Goal: Find specific page/section: Find specific page/section

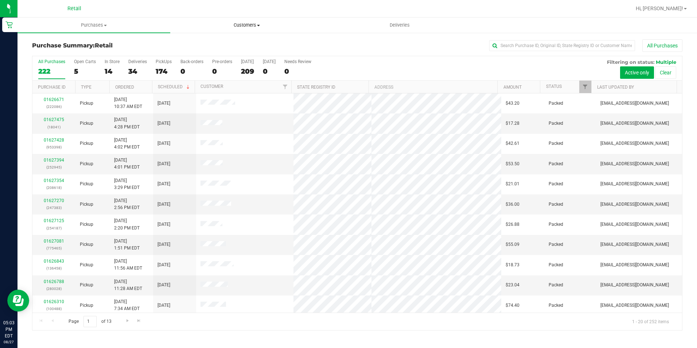
click at [242, 20] on uib-tab-heading "Customers All customers Add a new customer All physicians" at bounding box center [247, 25] width 152 height 15
click at [216, 41] on span "All customers" at bounding box center [196, 44] width 52 height 6
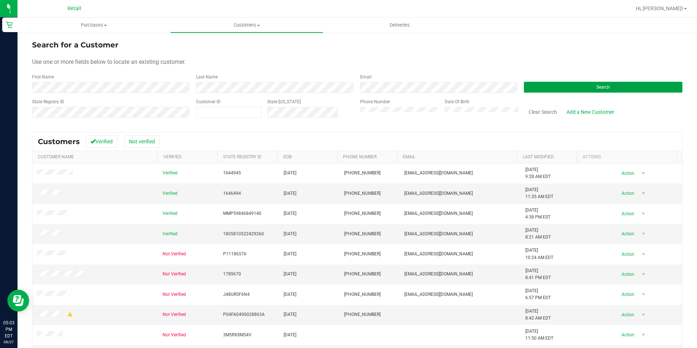
click at [612, 89] on button "Search" at bounding box center [603, 87] width 158 height 11
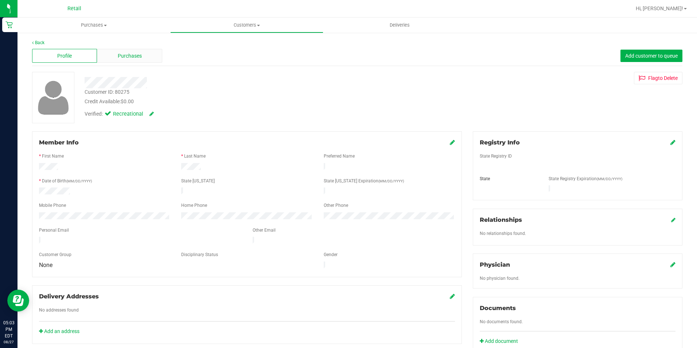
click at [136, 58] on span "Purchases" at bounding box center [130, 56] width 24 height 8
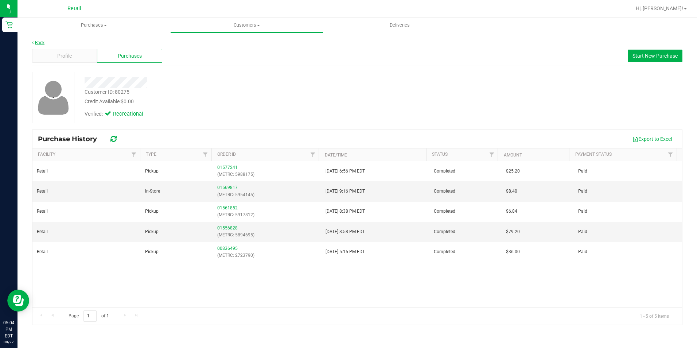
click at [40, 42] on link "Back" at bounding box center [38, 42] width 12 height 5
